Goal: Find specific page/section: Find specific page/section

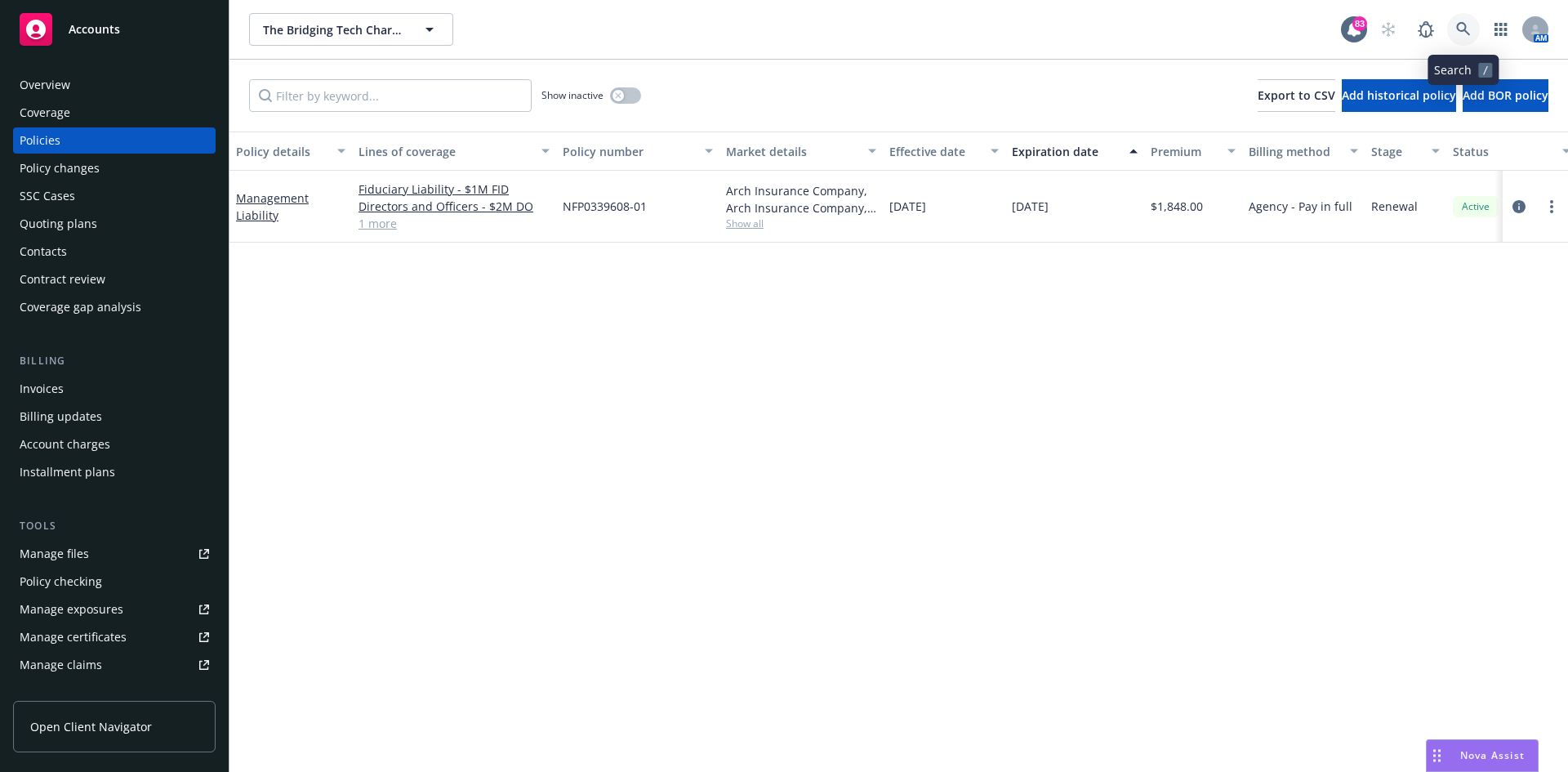
click at [1470, 28] on icon at bounding box center [1464, 29] width 15 height 15
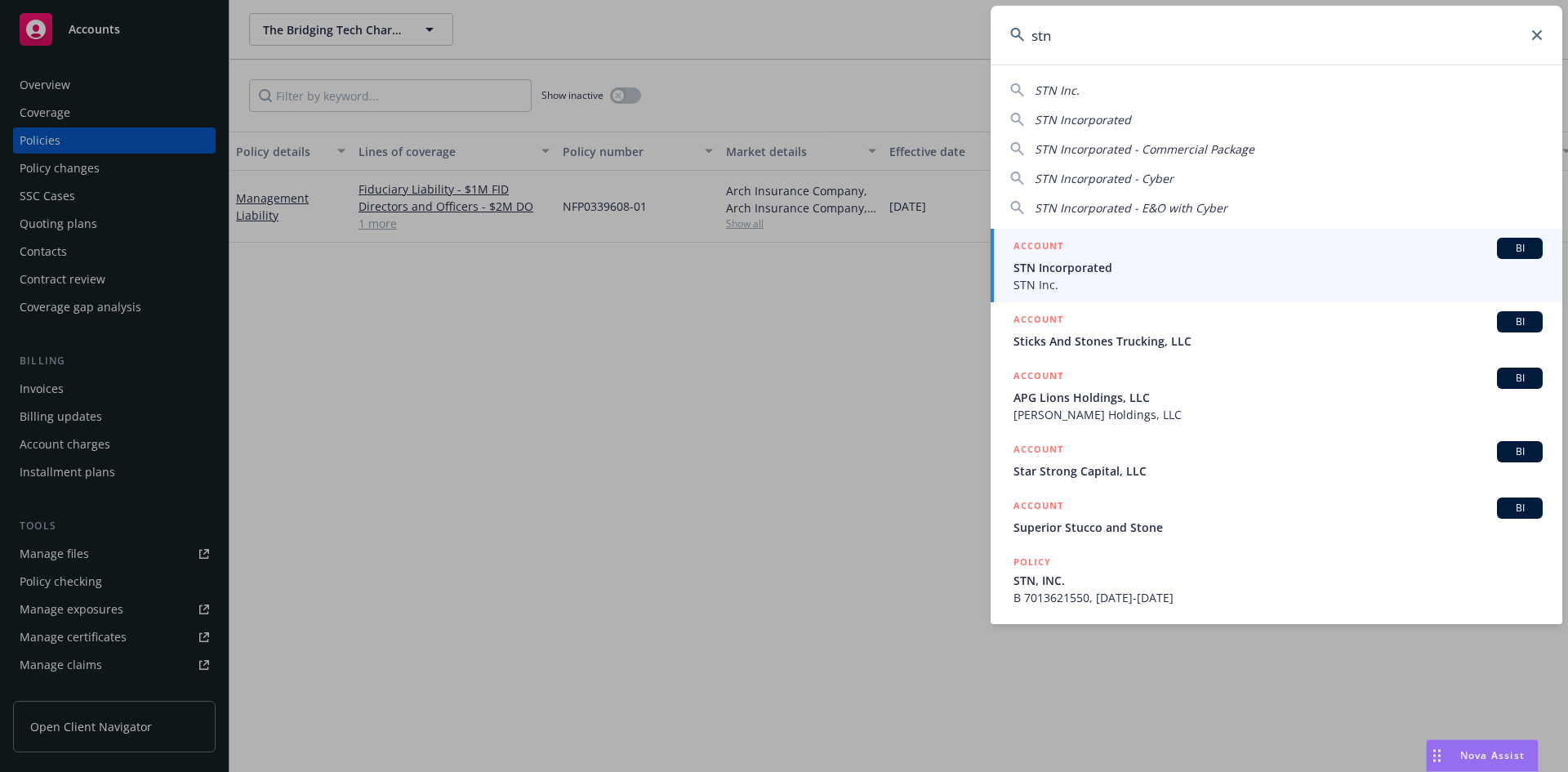
type input "stn"
click at [1039, 244] on h5 "ACCOUNT" at bounding box center [1039, 247] width 50 height 19
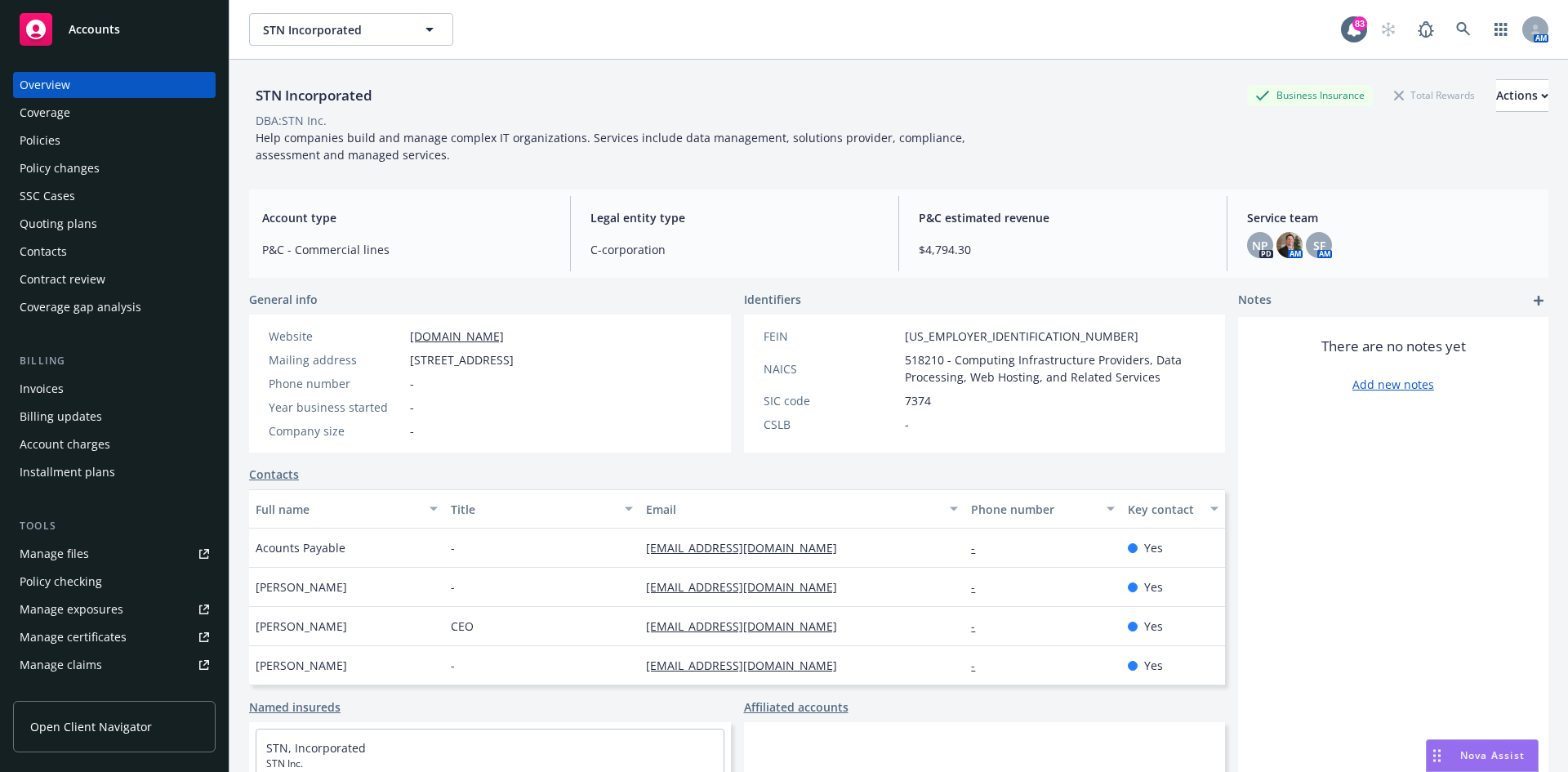
click at [74, 143] on div "Policies" at bounding box center [114, 141] width 189 height 26
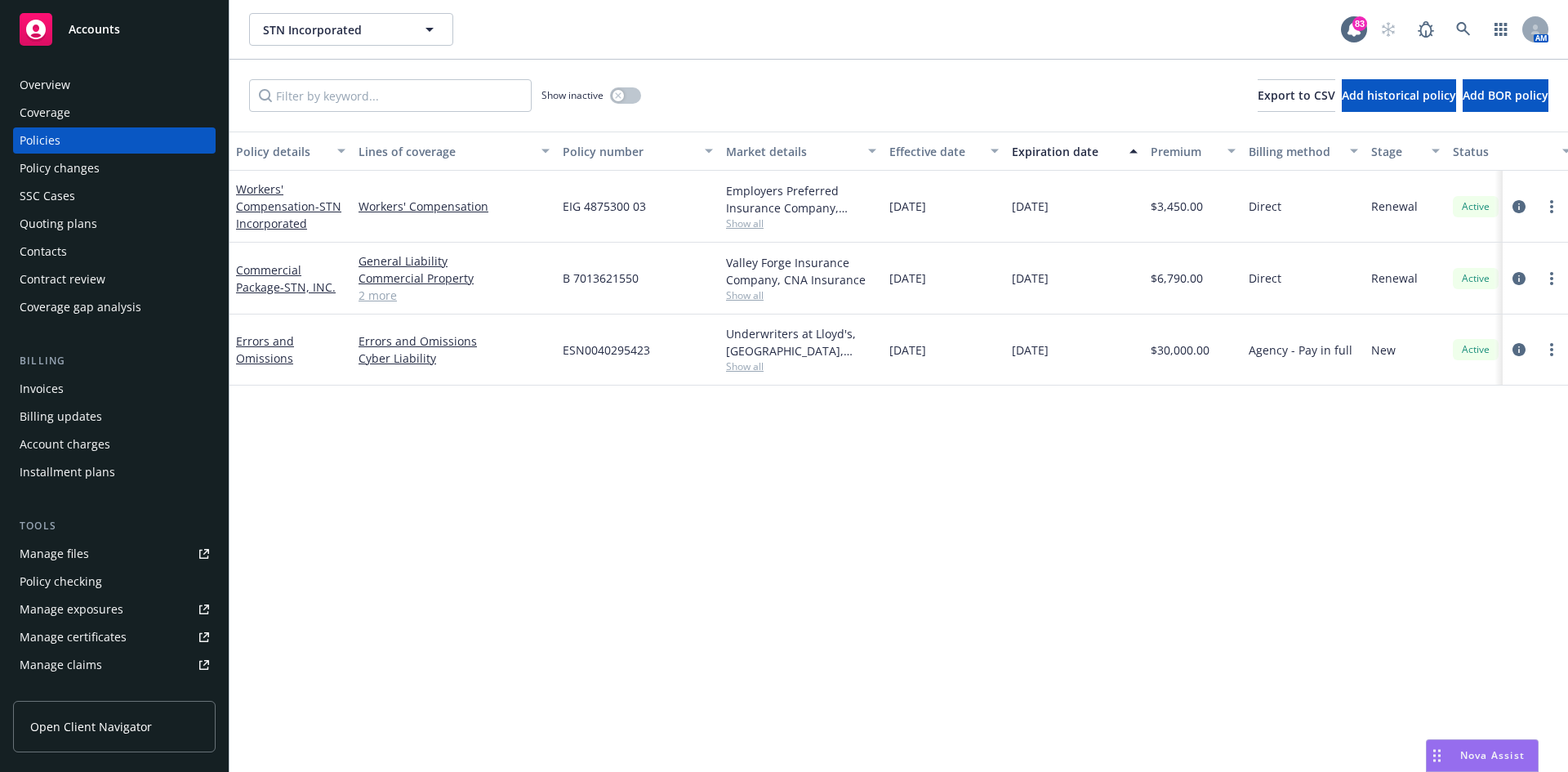
click at [750, 369] on span "Show all" at bounding box center [801, 366] width 151 height 14
click at [1303, 496] on div "Policy details Lines of coverage Policy number Market details Effective date Ex…" at bounding box center [899, 451] width 1339 height 641
click at [1064, 224] on div "[DATE]" at bounding box center [1074, 207] width 139 height 72
click at [1468, 26] on icon at bounding box center [1464, 29] width 15 height 15
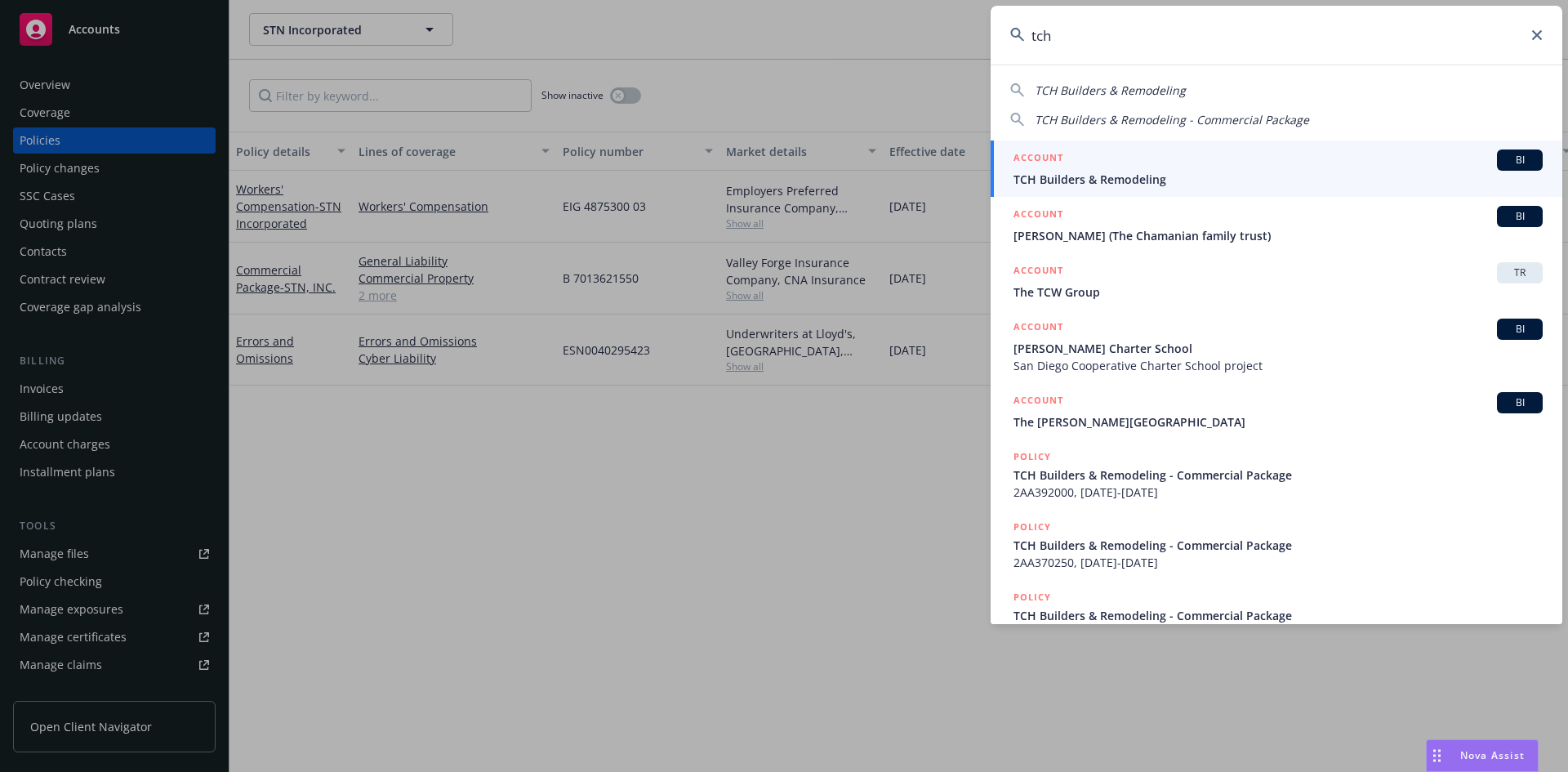
type input "tch"
click at [1033, 156] on h5 "ACCOUNT" at bounding box center [1039, 159] width 50 height 19
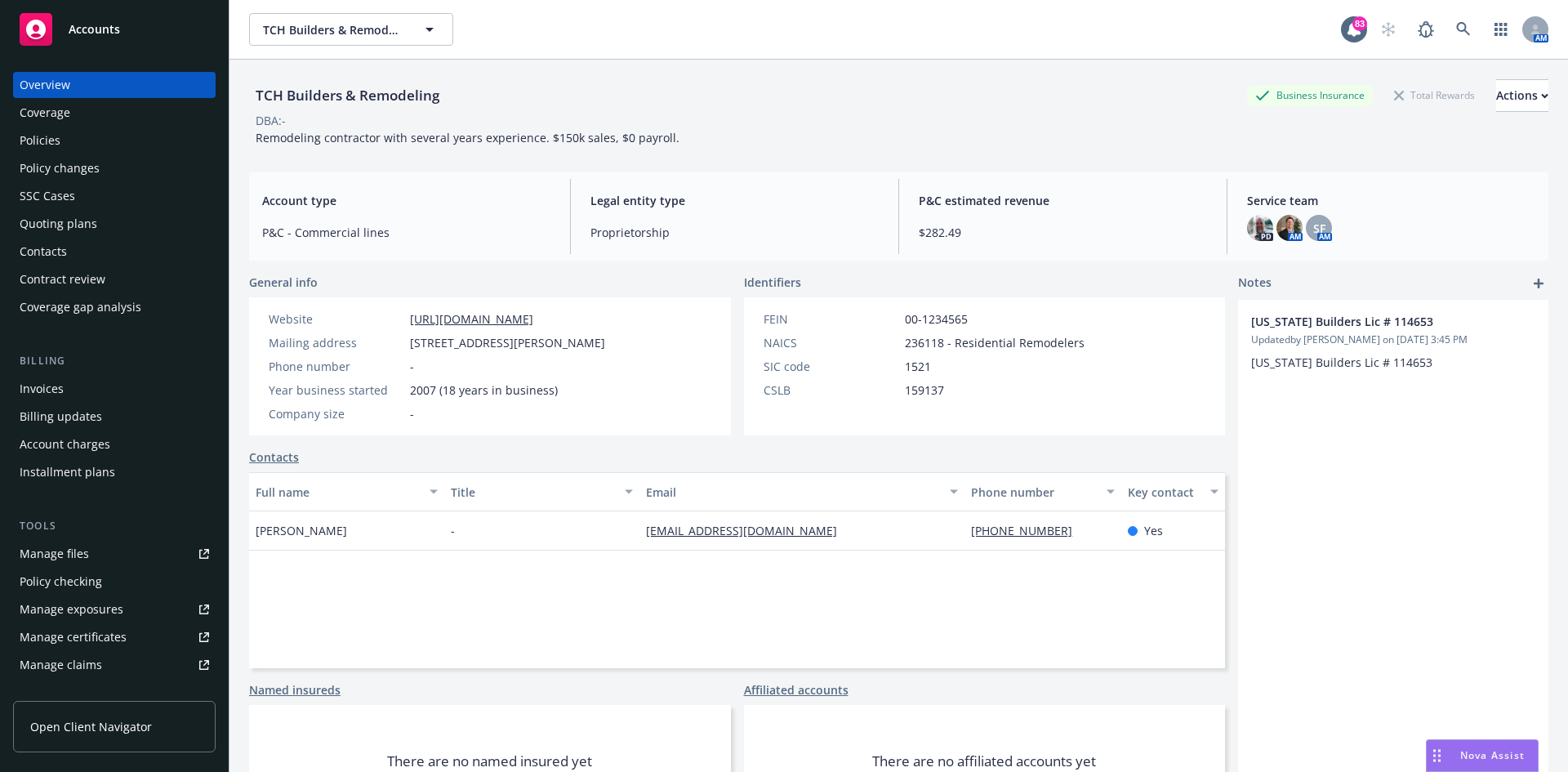
click at [77, 142] on div "Policies" at bounding box center [114, 141] width 189 height 26
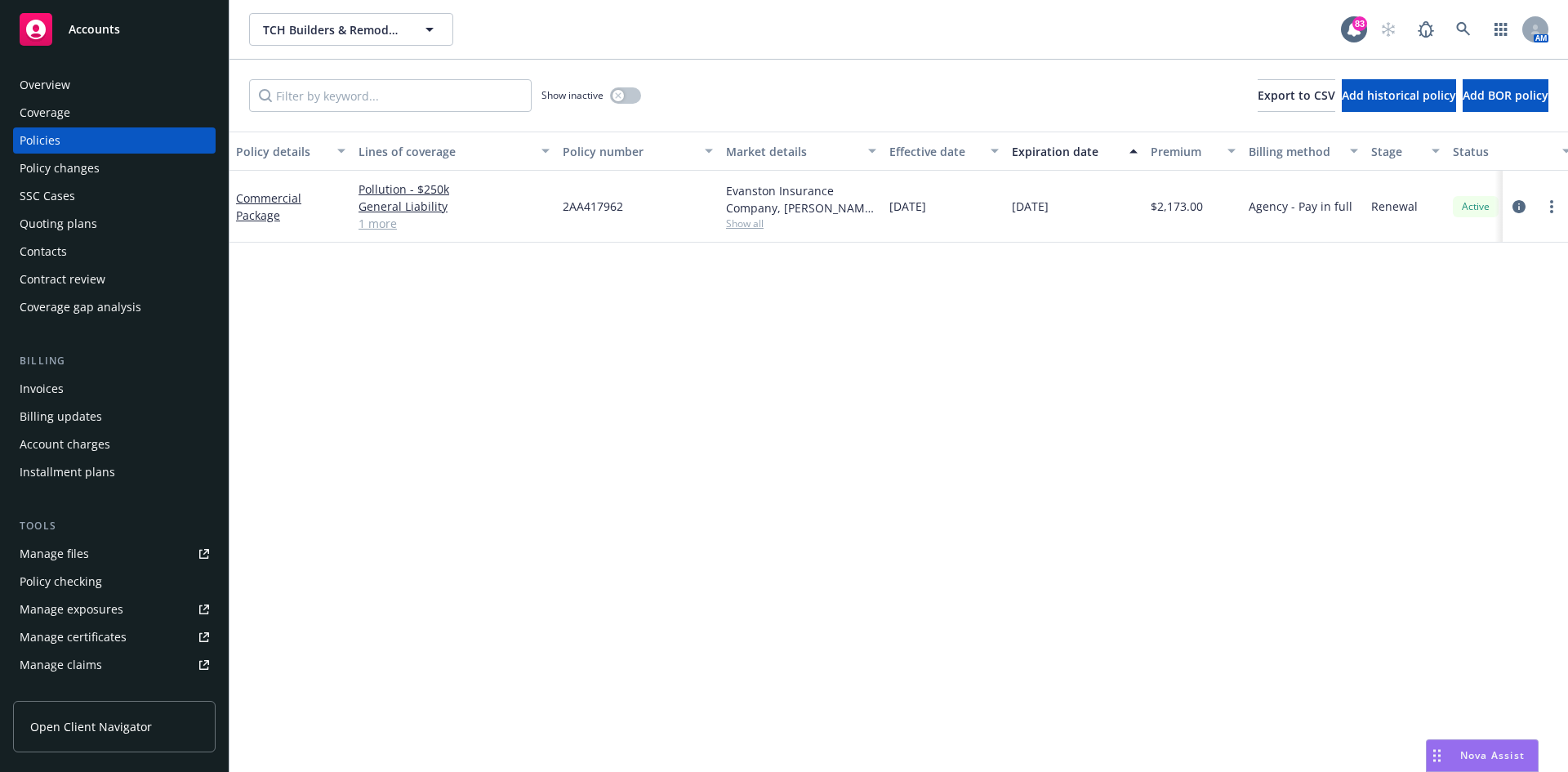
click at [67, 90] on div "Overview" at bounding box center [44, 85] width 51 height 26
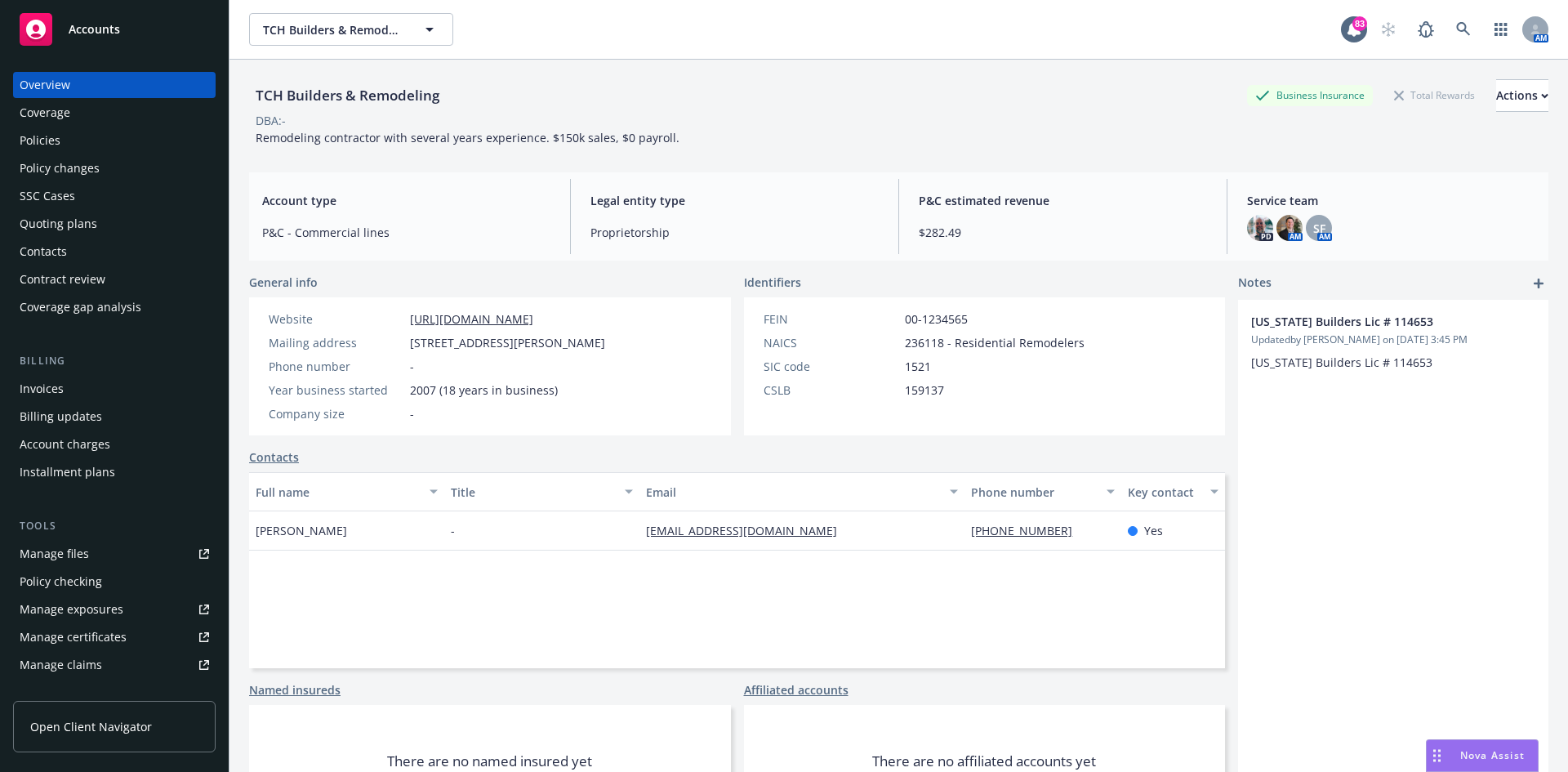
click at [71, 144] on div "Policies" at bounding box center [114, 141] width 189 height 26
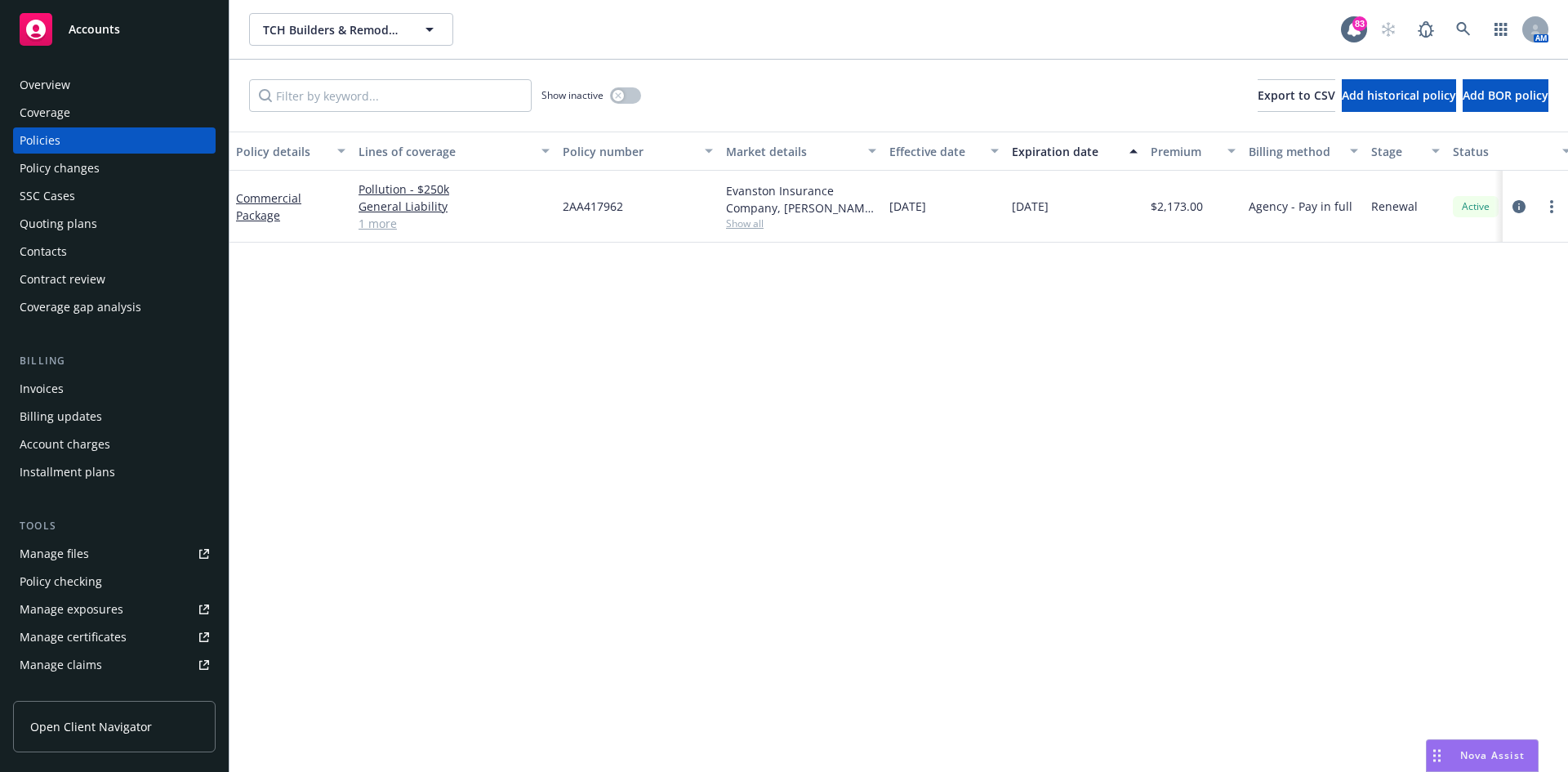
click at [136, 89] on div "Overview" at bounding box center [114, 85] width 189 height 26
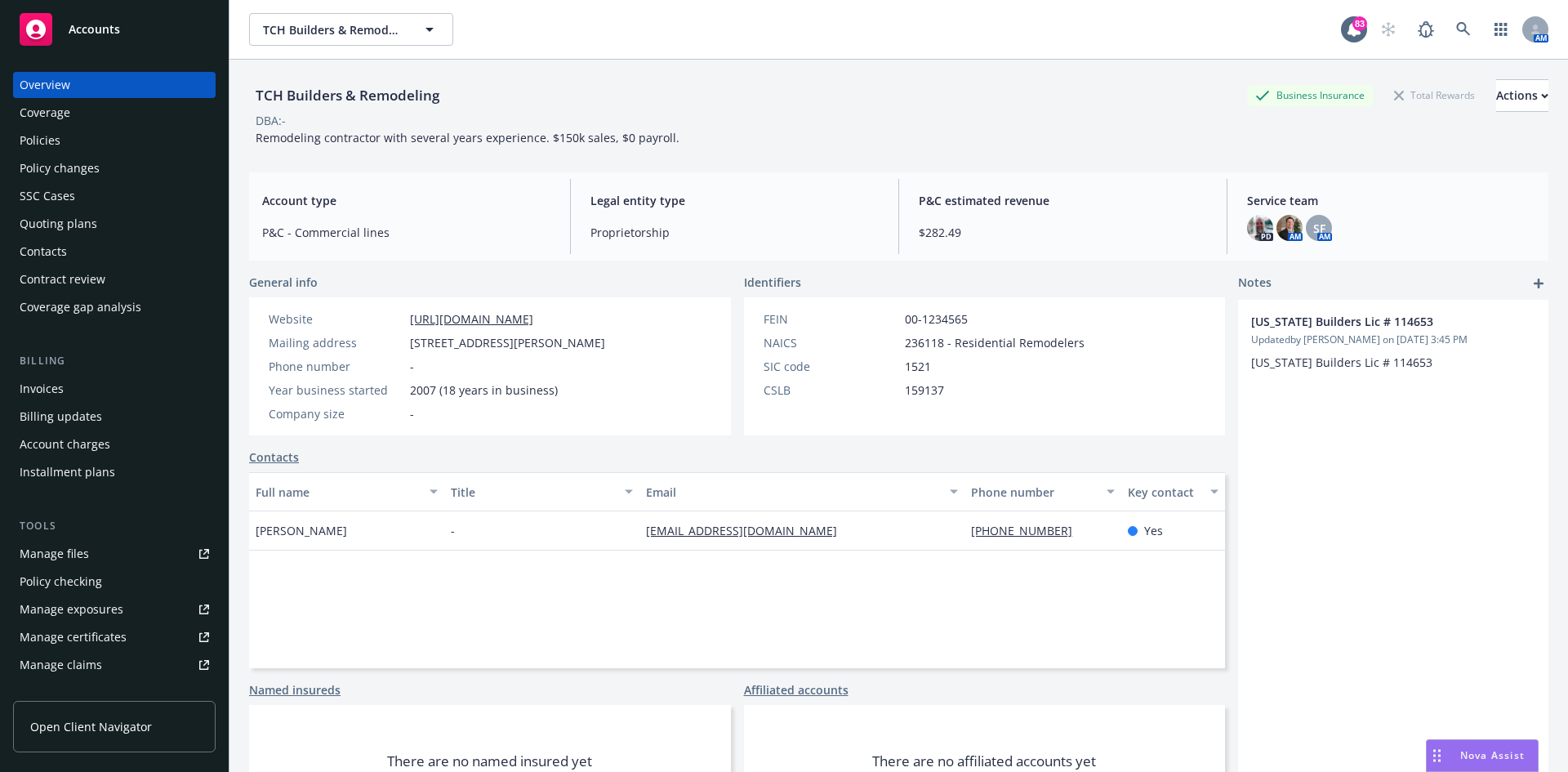
click at [49, 144] on div "Policies" at bounding box center [40, 141] width 40 height 26
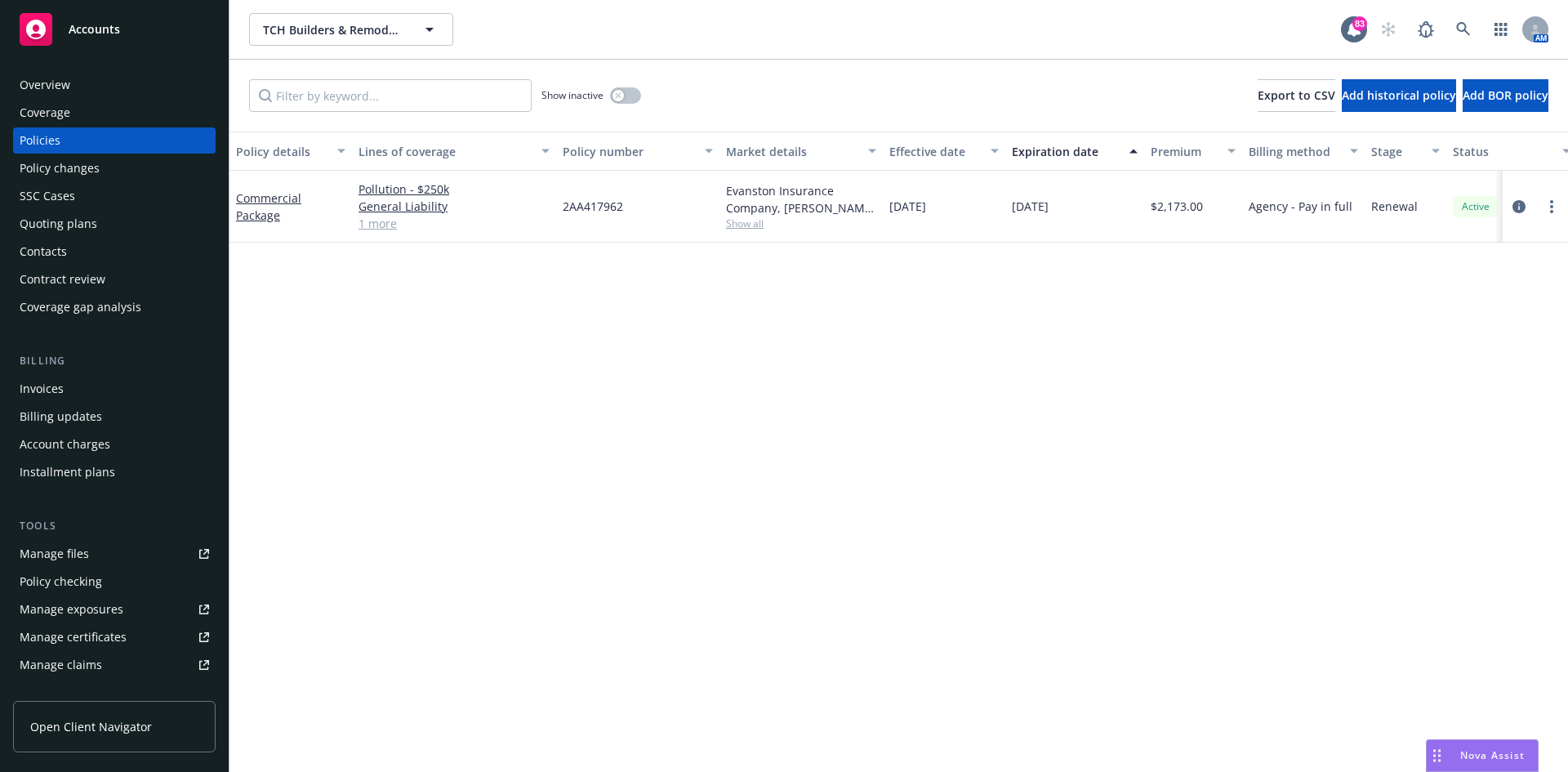
click at [803, 416] on div "Policy details Lines of coverage Policy number Market details Effective date Ex…" at bounding box center [899, 451] width 1339 height 641
click at [281, 198] on link "Commercial Package" at bounding box center [268, 207] width 65 height 33
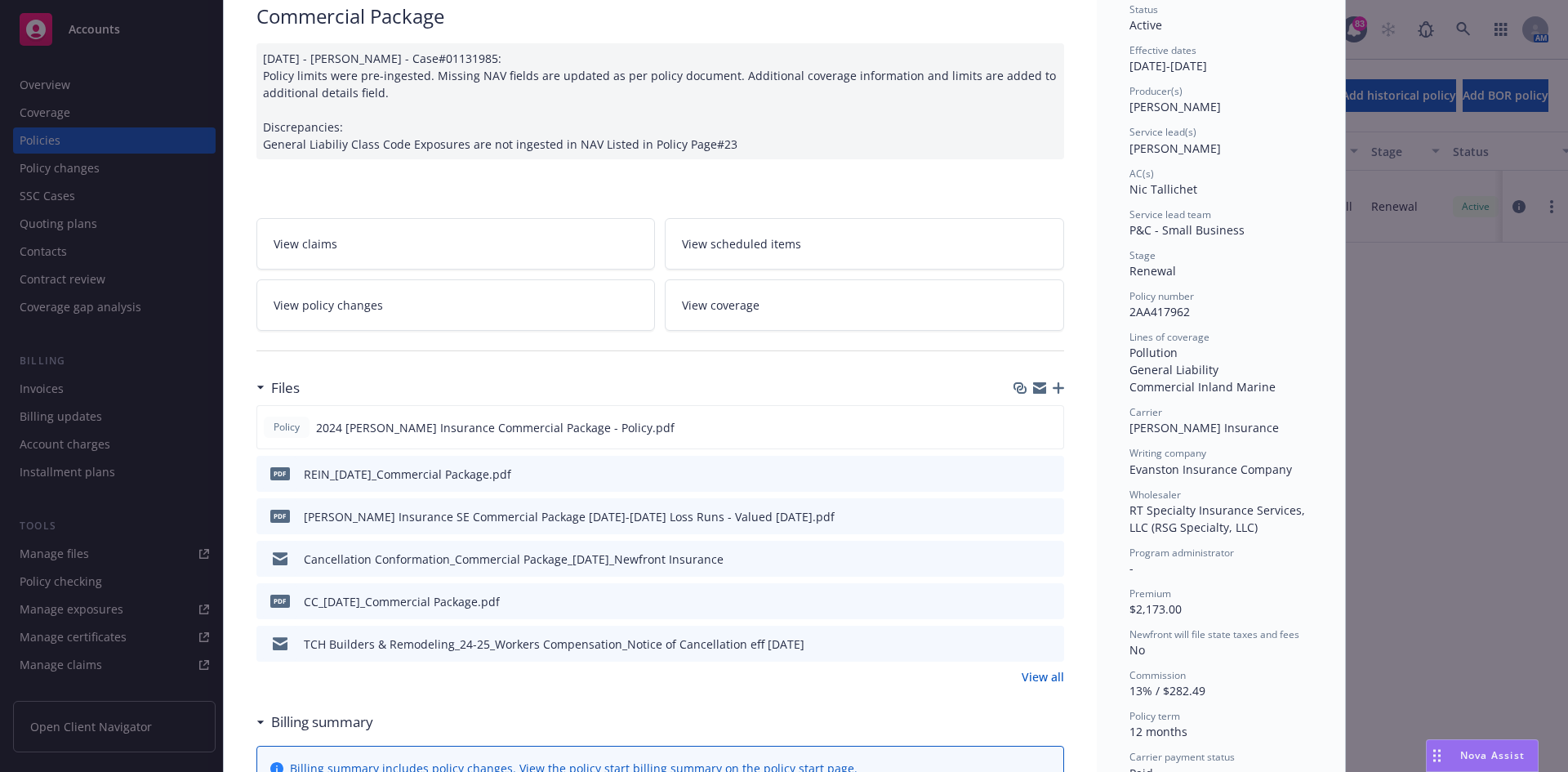
scroll to position [164, 0]
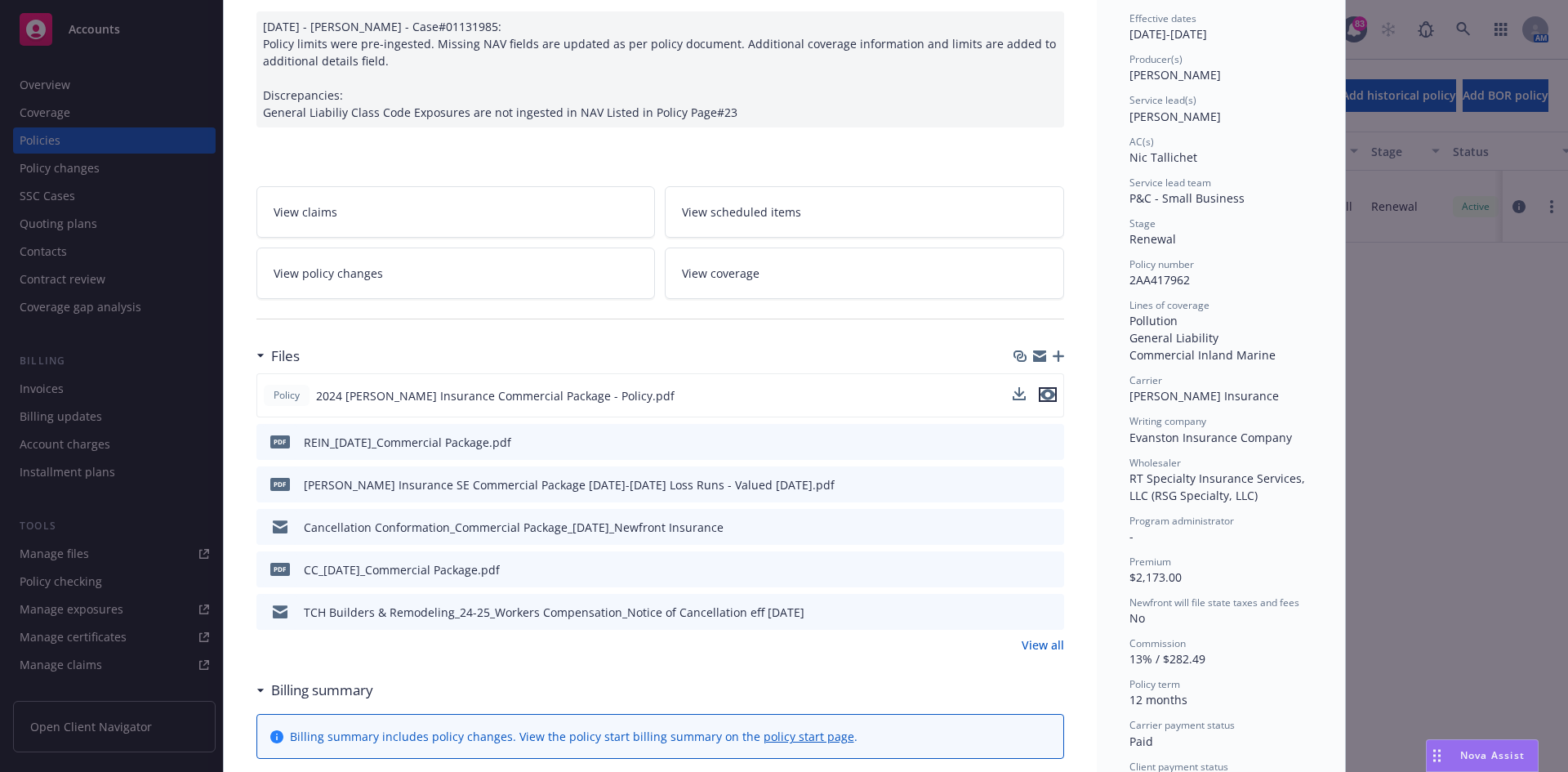
click at [1043, 393] on icon "preview file" at bounding box center [1048, 394] width 15 height 11
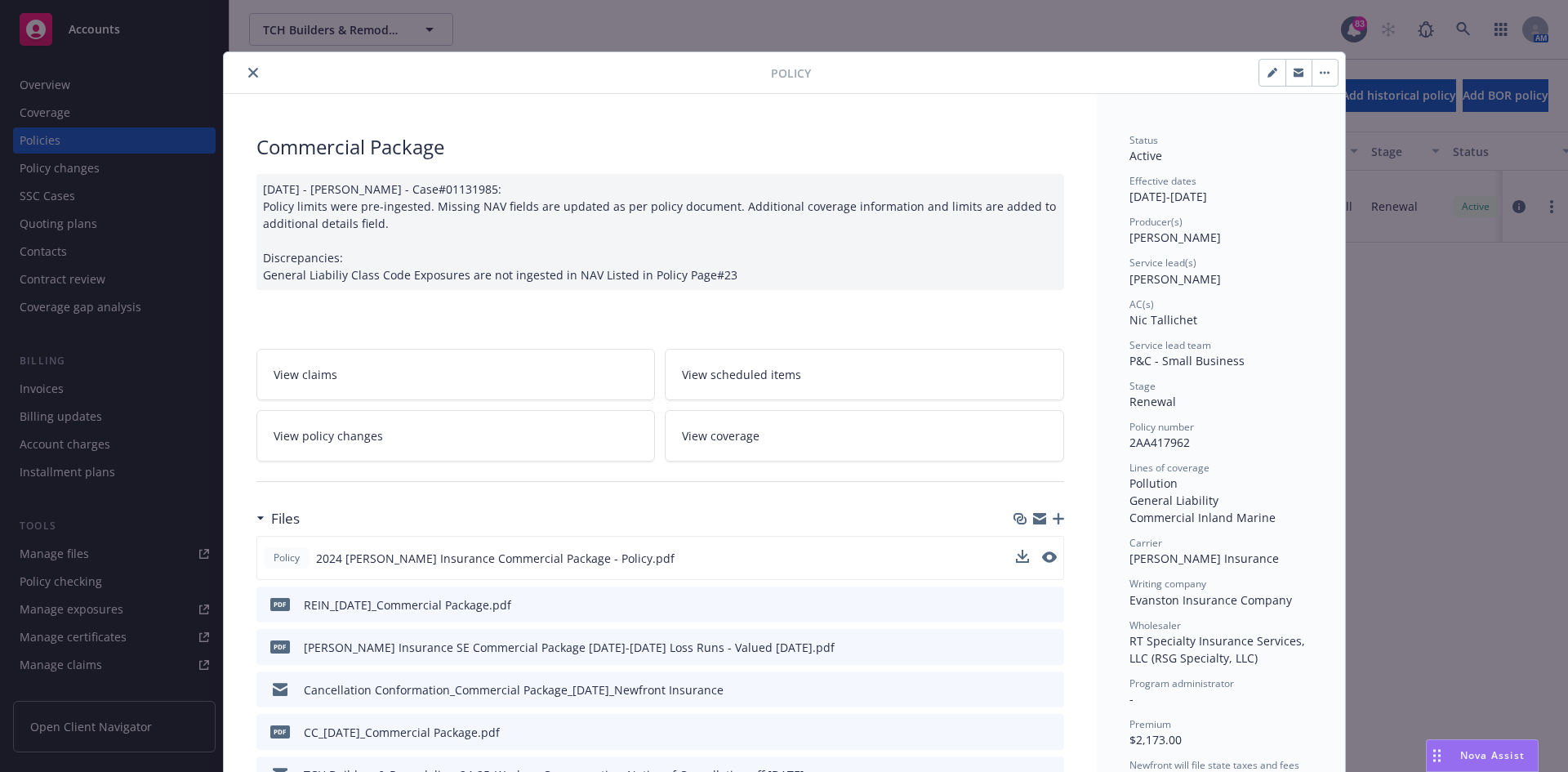
scroll to position [0, 0]
click at [249, 74] on icon "close" at bounding box center [253, 74] width 10 height 10
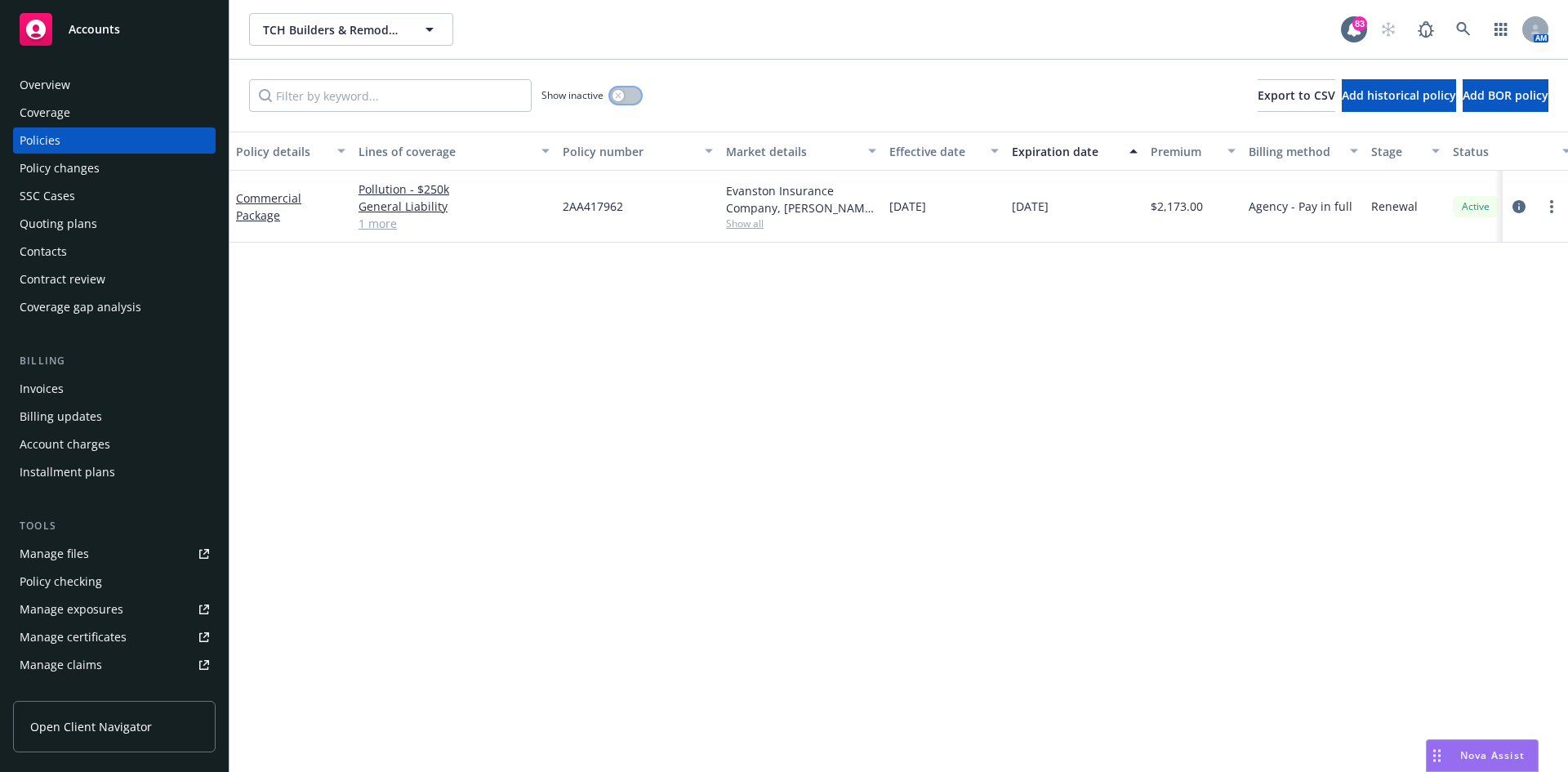
click at [621, 92] on div "button" at bounding box center [619, 96] width 11 height 11
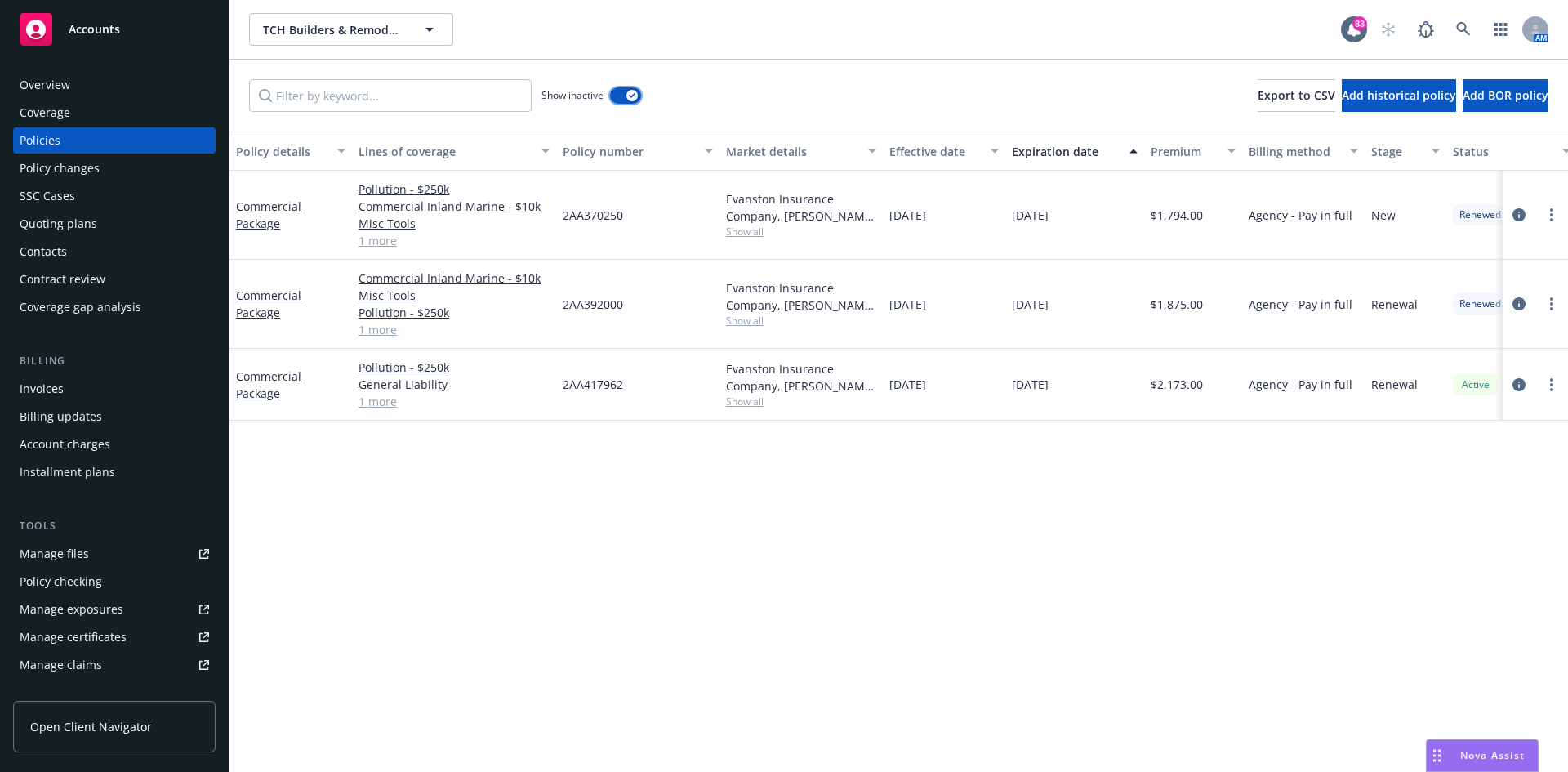
click at [632, 96] on icon "button" at bounding box center [631, 95] width 6 height 5
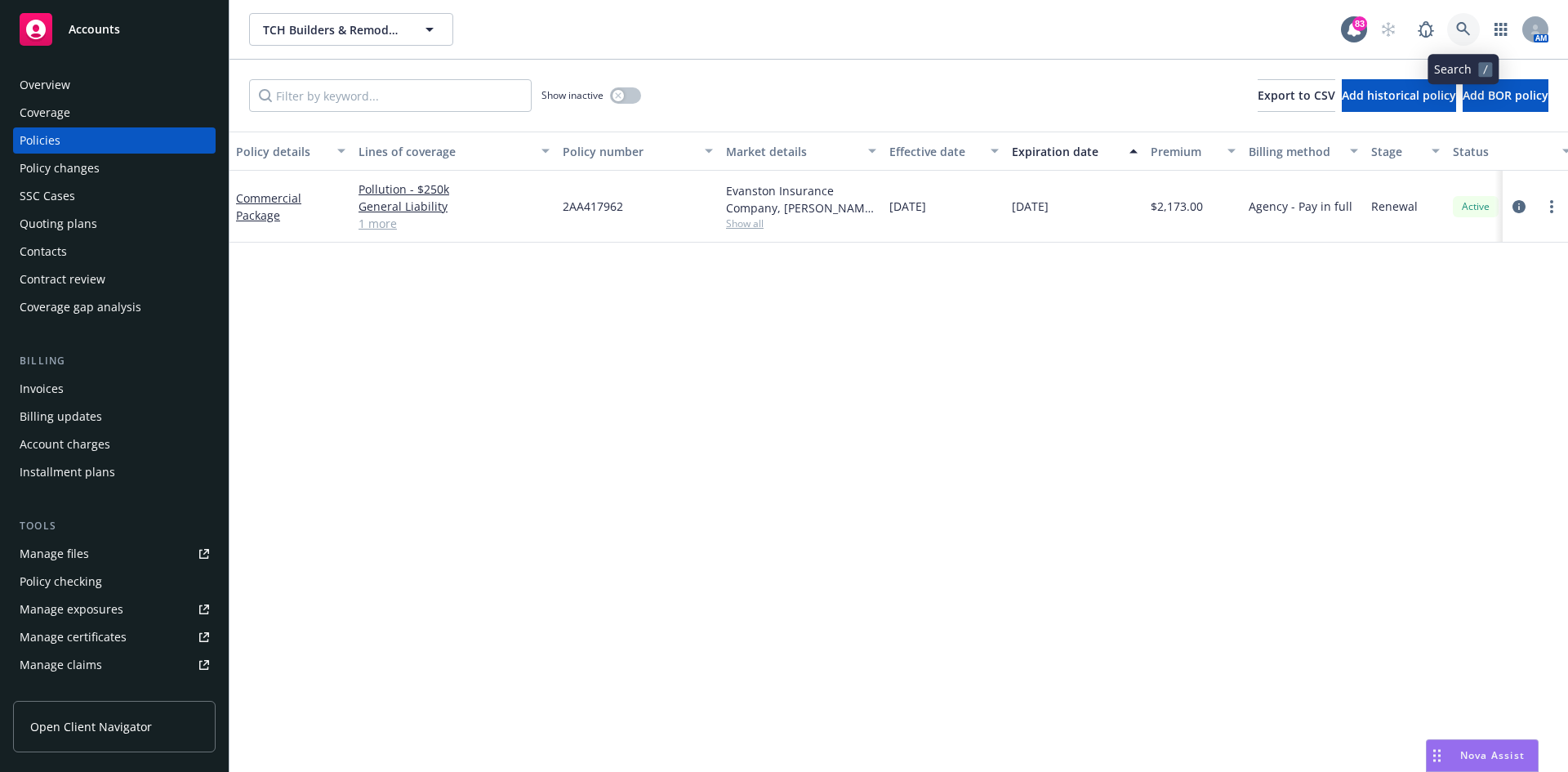
click at [1453, 27] on link at bounding box center [1464, 29] width 33 height 33
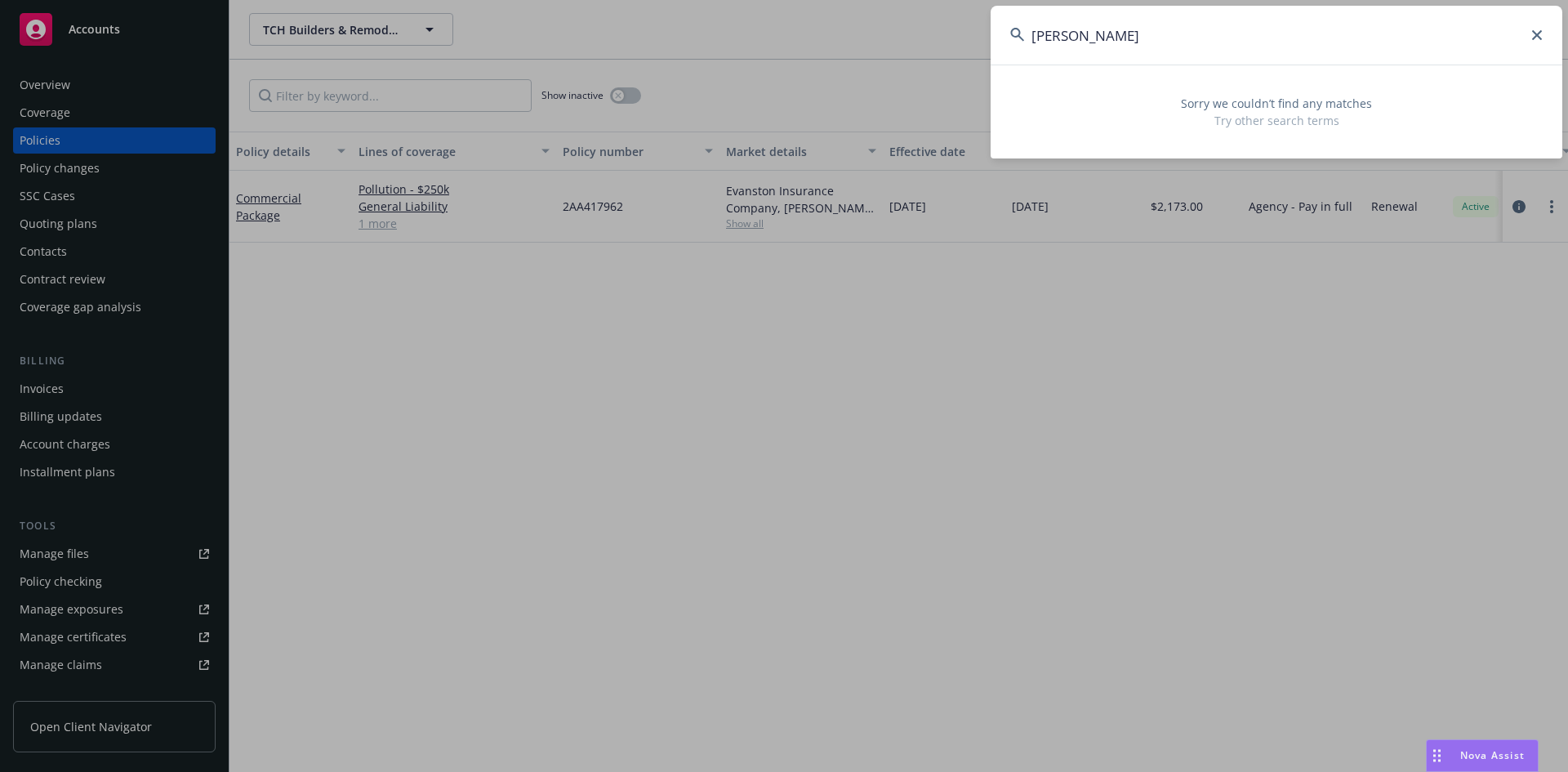
click at [1132, 40] on input "[PERSON_NAME]" at bounding box center [1277, 35] width 572 height 59
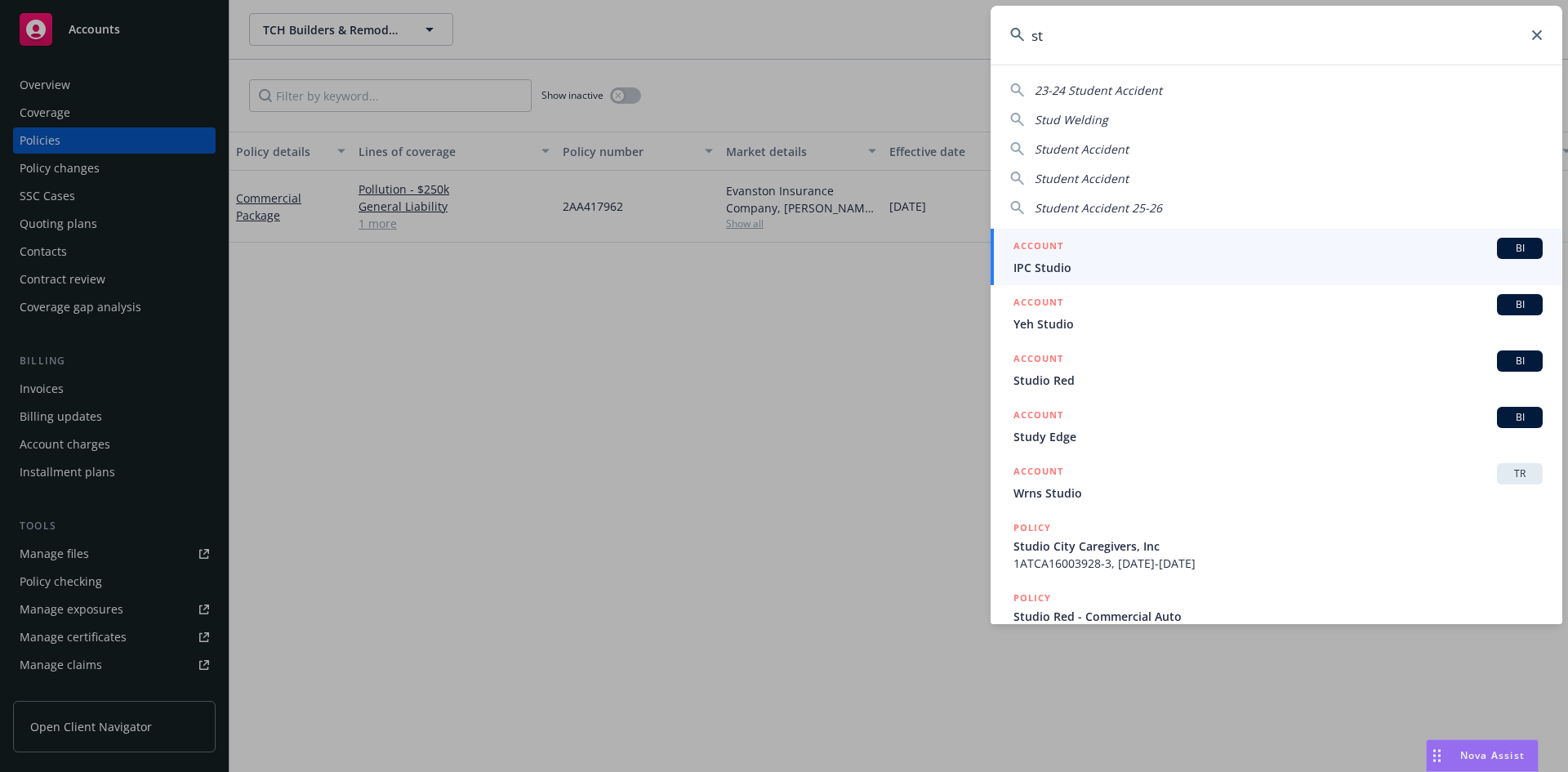
type input "s"
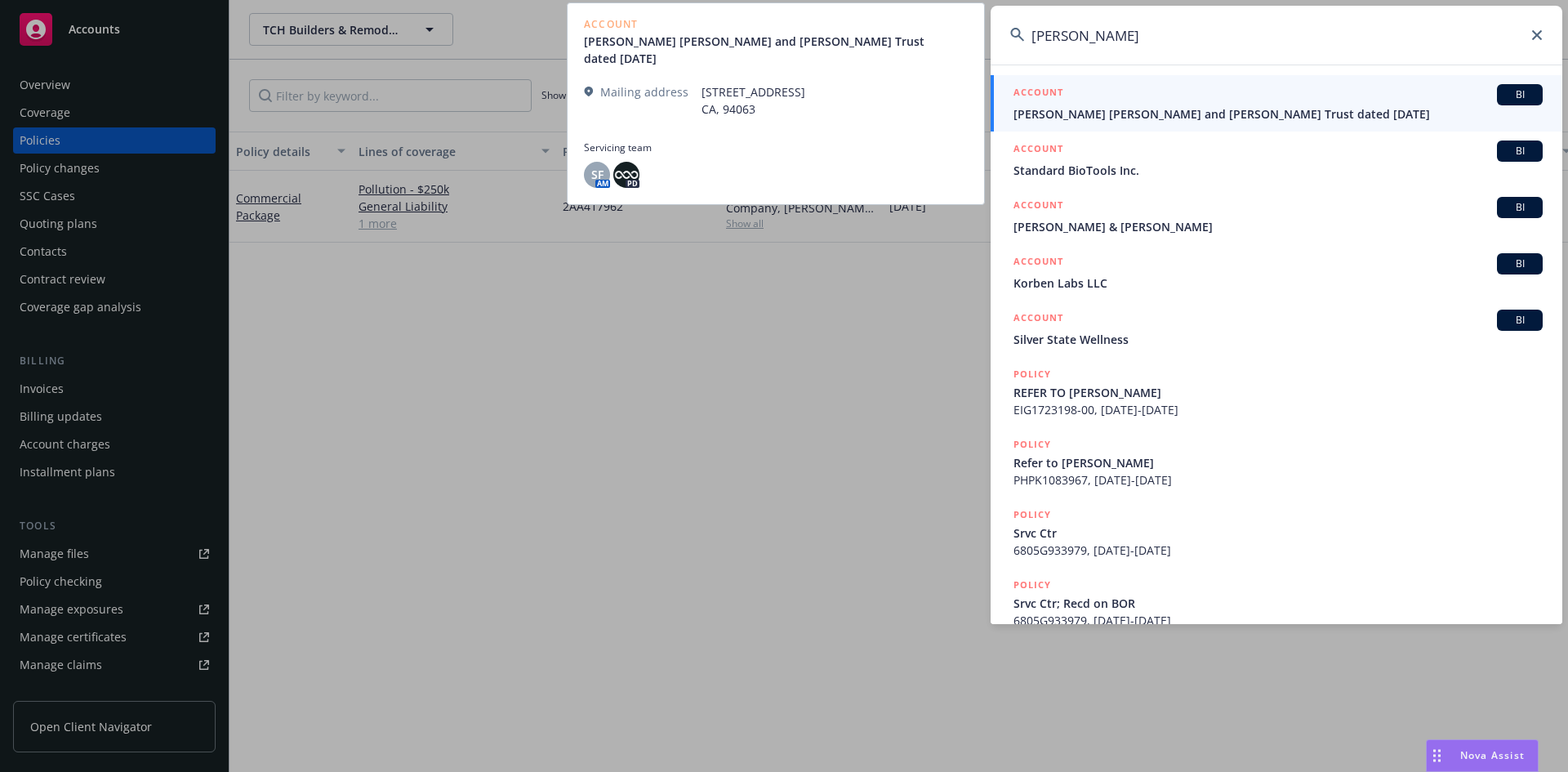
type input "[PERSON_NAME]"
click at [1039, 85] on h5 "ACCOUNT" at bounding box center [1039, 94] width 50 height 19
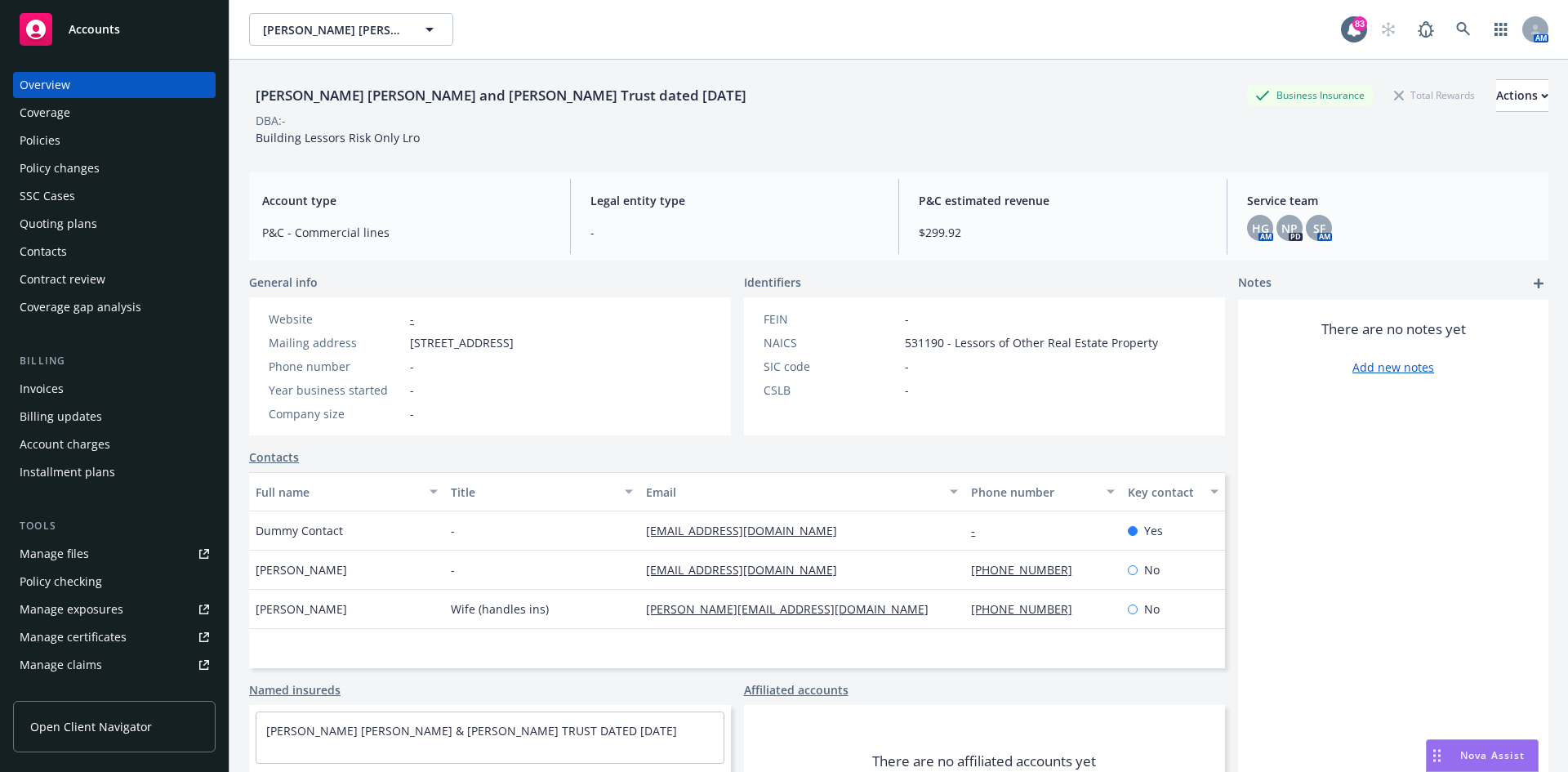
click at [86, 141] on div "Policies" at bounding box center [114, 141] width 189 height 26
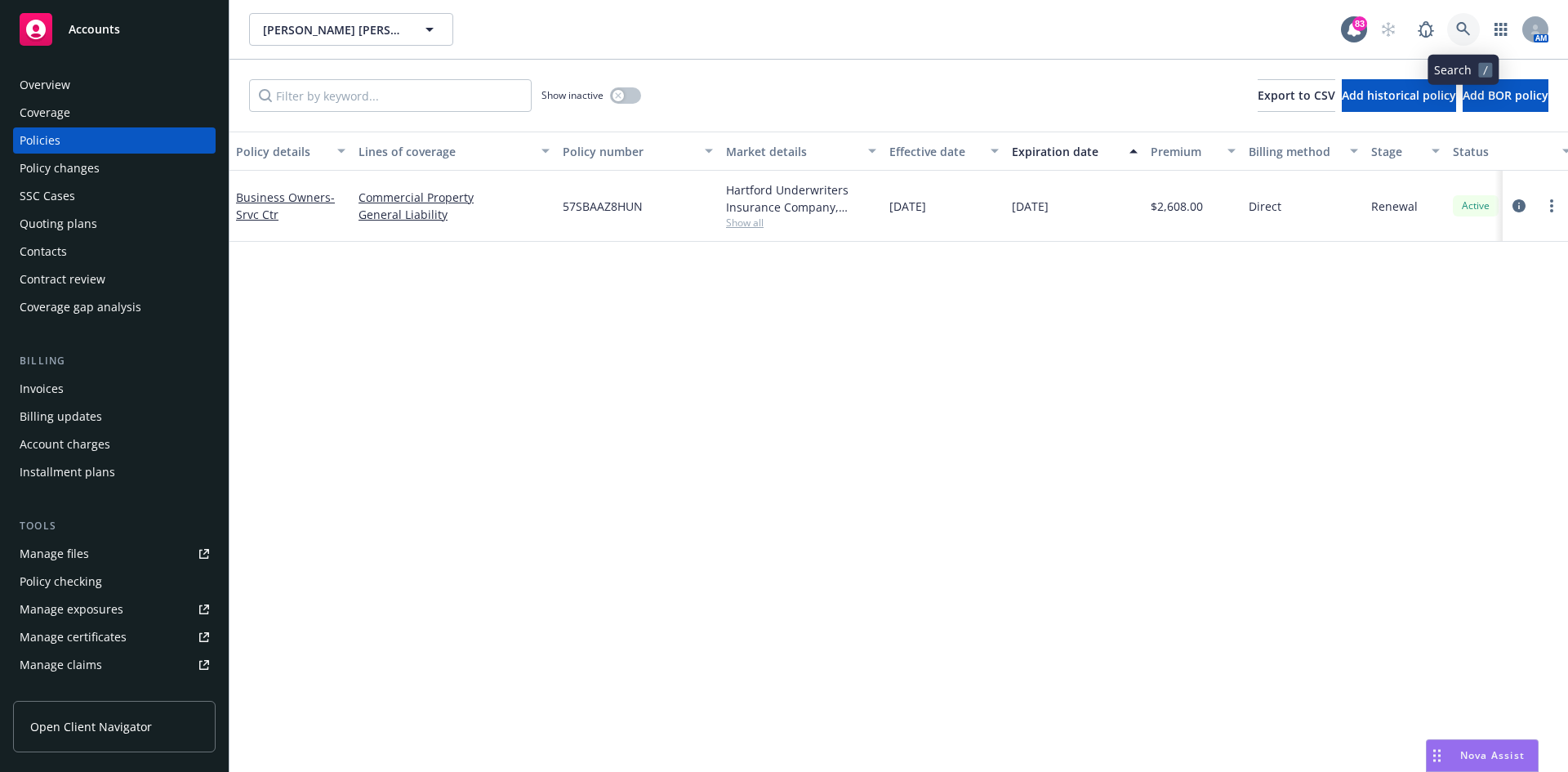
click at [1468, 28] on icon at bounding box center [1464, 29] width 15 height 15
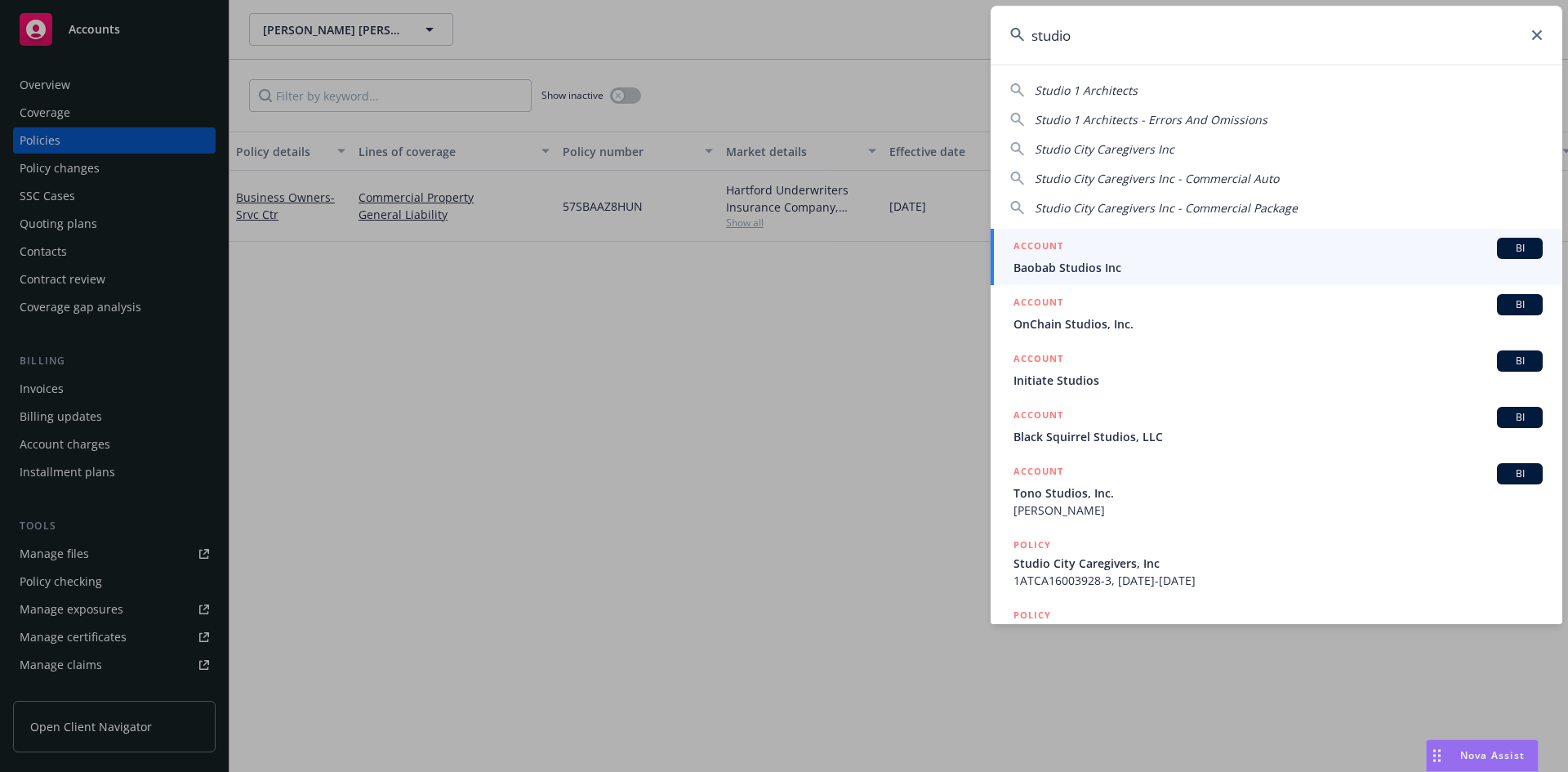
type input "studio"
drag, startPoint x: 1125, startPoint y: 32, endPoint x: 987, endPoint y: 43, distance: 138.4
click at [989, 40] on div "studio Studio 1 Architects Studio 1 Architects - Errors And Omissions Studio Ci…" at bounding box center [784, 386] width 1568 height 772
